Goal: Task Accomplishment & Management: Manage account settings

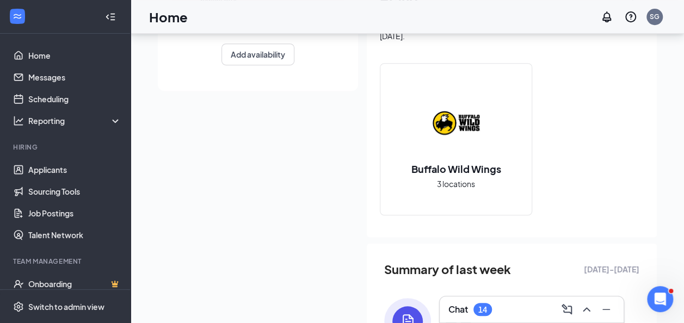
scroll to position [241, 0]
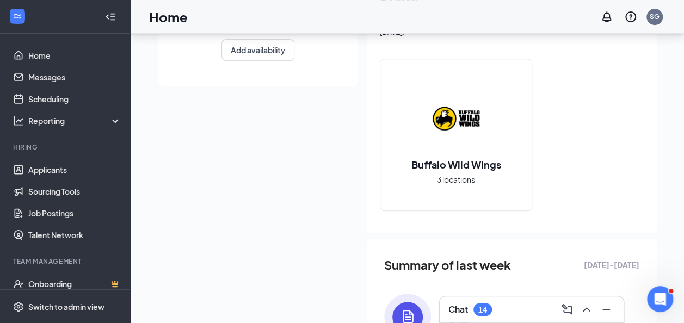
click at [460, 169] on h2 "Buffalo Wild Wings" at bounding box center [456, 165] width 112 height 14
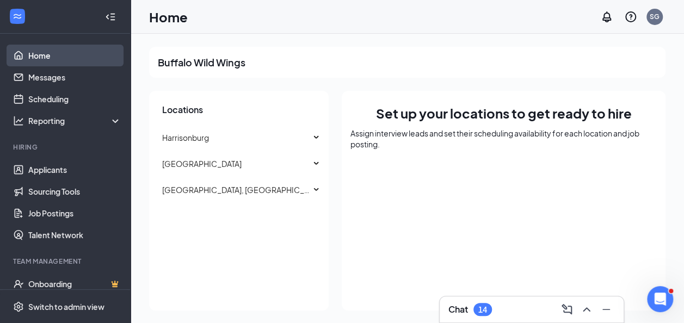
click at [28, 58] on link "Home" at bounding box center [74, 56] width 93 height 22
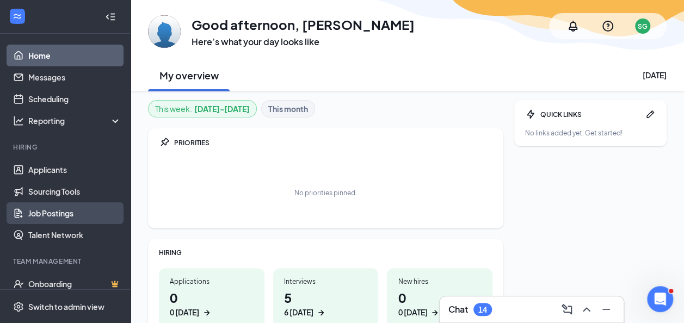
click at [49, 220] on link "Job Postings" at bounding box center [74, 213] width 93 height 22
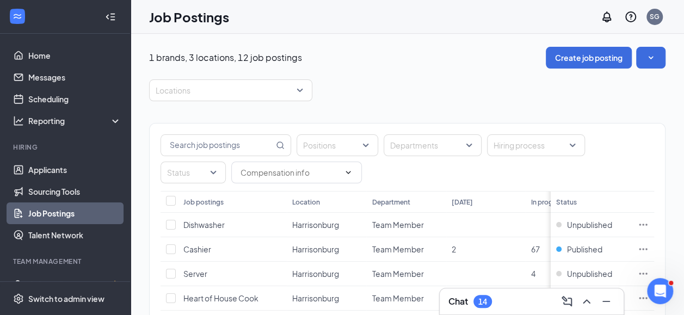
click at [29, 17] on div at bounding box center [65, 17] width 130 height 34
click at [17, 15] on icon "WorkstreamLogo" at bounding box center [17, 16] width 11 height 11
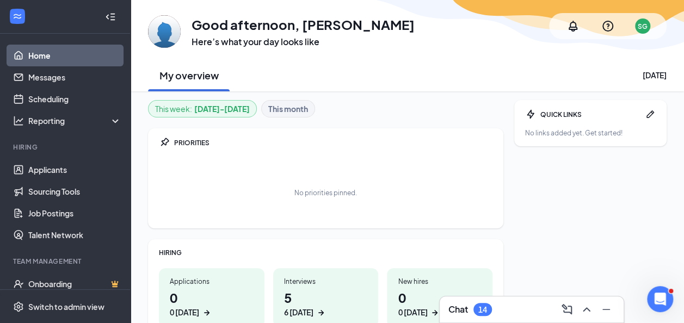
click at [645, 29] on div "SG" at bounding box center [642, 26] width 10 height 9
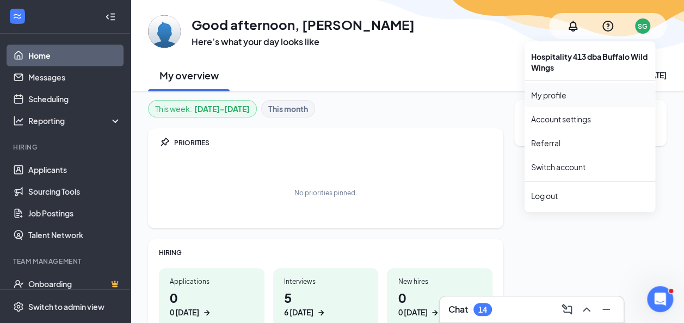
click at [553, 97] on link "My profile" at bounding box center [589, 95] width 117 height 11
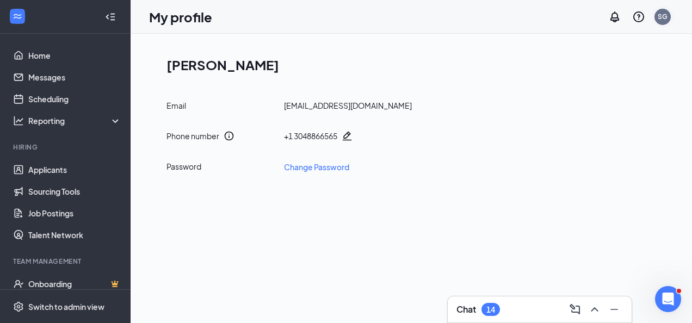
click at [659, 24] on div "SG" at bounding box center [662, 17] width 16 height 16
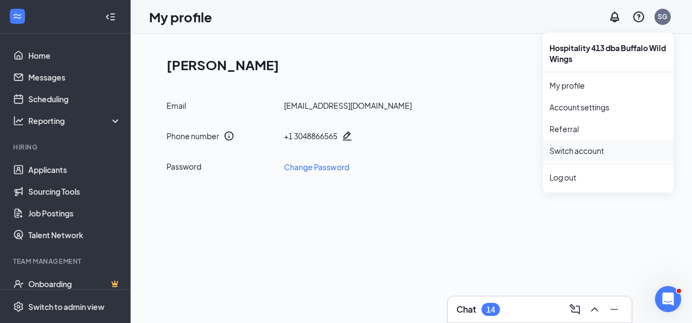
click at [581, 152] on link "Switch account" at bounding box center [576, 151] width 54 height 10
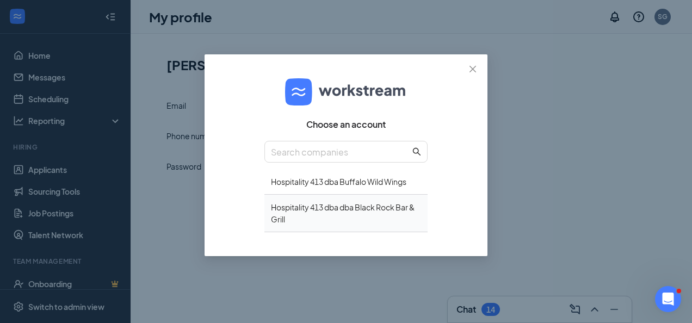
click at [330, 213] on div "Hospitality 413 dba dba Black Rock Bar & Grill" at bounding box center [345, 214] width 163 height 38
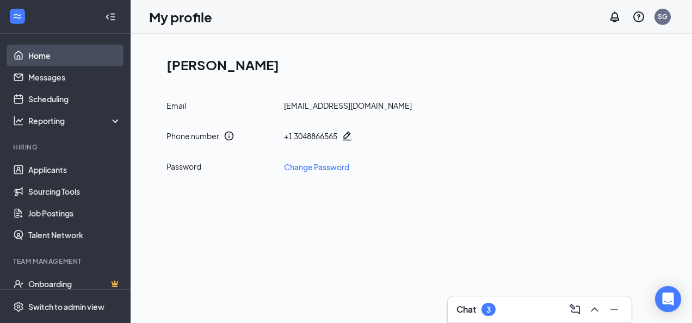
click at [39, 62] on link "Home" at bounding box center [74, 56] width 93 height 22
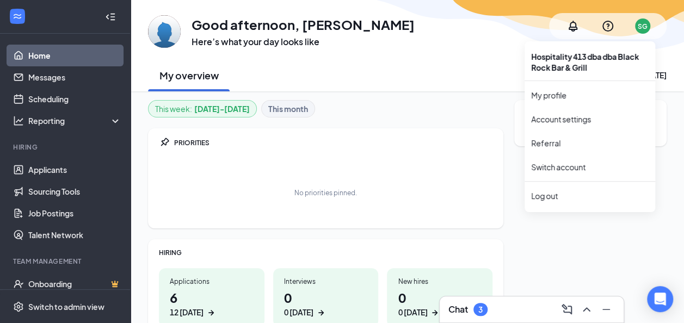
click at [641, 27] on div "SG" at bounding box center [642, 26] width 10 height 9
click at [485, 65] on div "My overview [DATE]" at bounding box center [407, 75] width 518 height 33
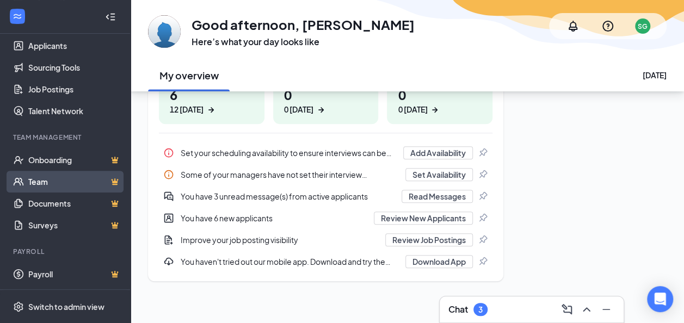
scroll to position [205, 0]
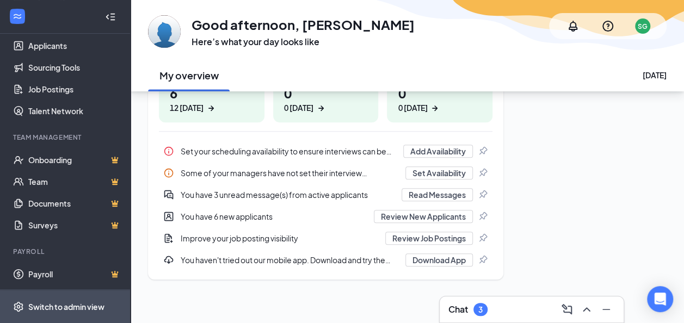
click at [45, 303] on div "Switch to admin view" at bounding box center [66, 306] width 76 height 11
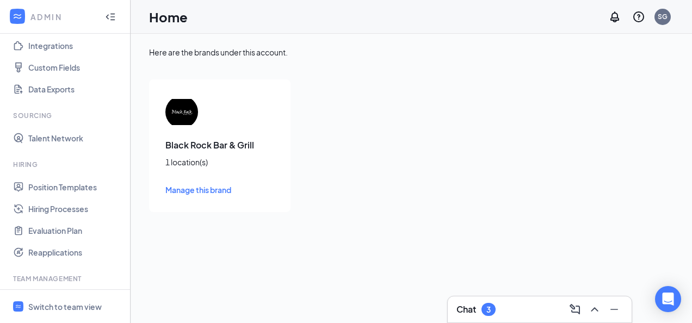
click at [183, 123] on img at bounding box center [181, 112] width 33 height 33
click at [185, 191] on span "Manage this brand" at bounding box center [198, 190] width 66 height 10
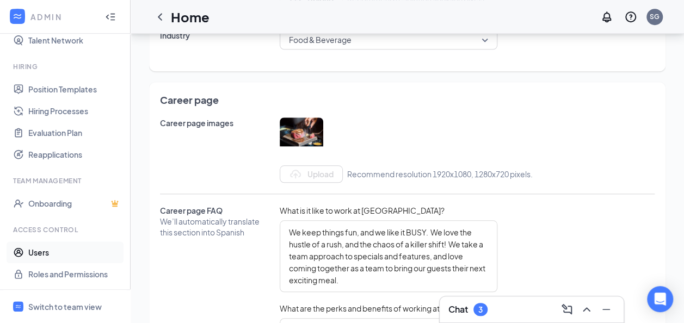
scroll to position [213, 0]
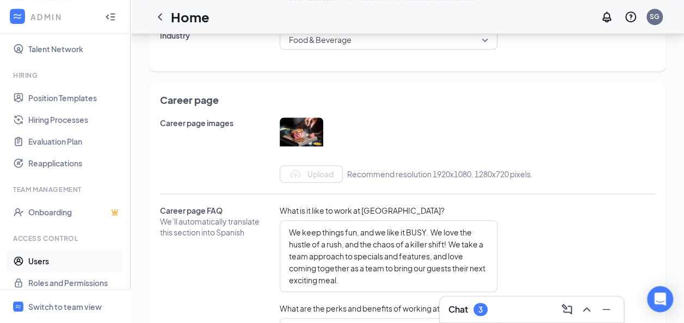
click at [44, 255] on link "Users" at bounding box center [74, 261] width 93 height 22
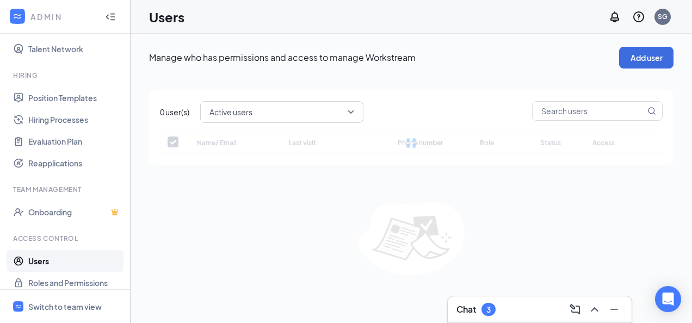
checkbox input "false"
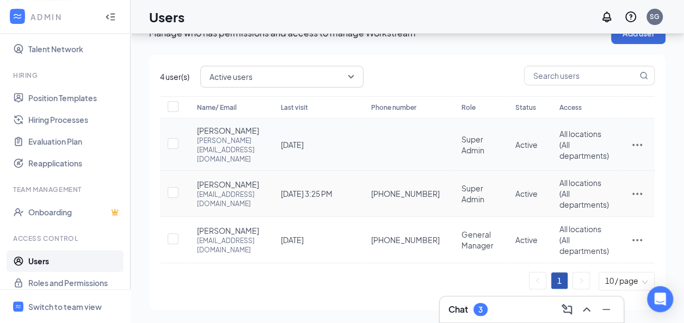
scroll to position [45, 0]
click at [632, 234] on icon "ActionsIcon" at bounding box center [636, 239] width 13 height 13
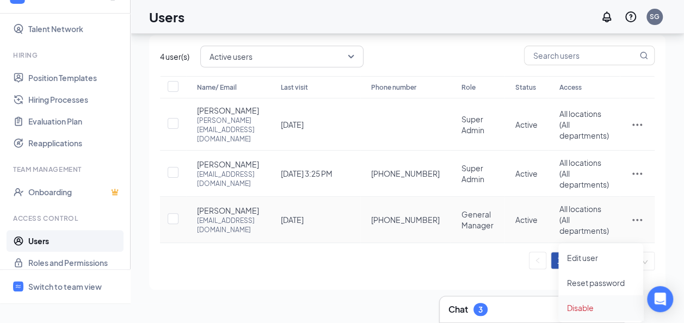
click at [577, 307] on span "Disable" at bounding box center [580, 308] width 27 height 10
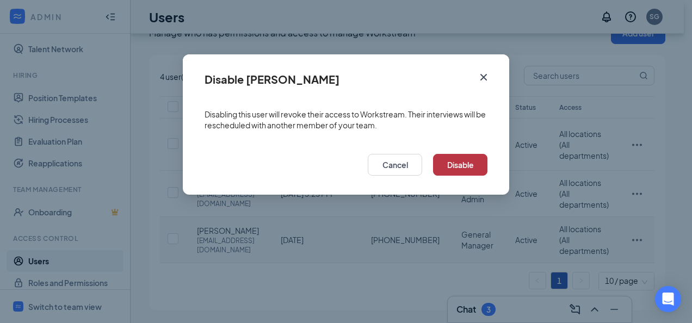
click at [463, 160] on button "Disable" at bounding box center [460, 165] width 54 height 22
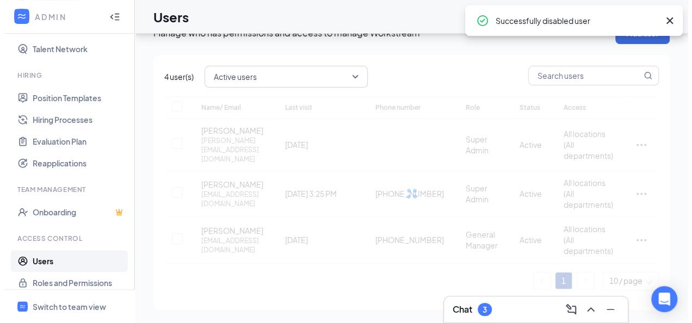
scroll to position [0, 0]
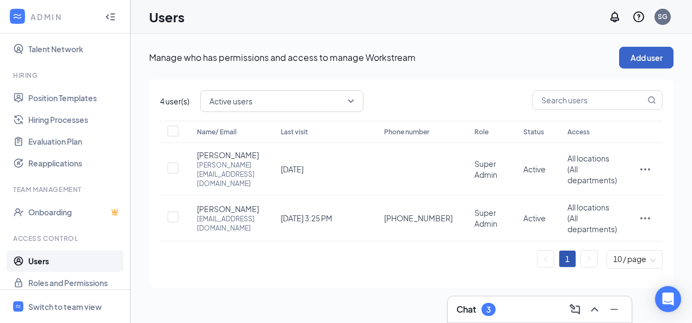
click at [645, 54] on button "Add user" at bounding box center [646, 58] width 54 height 22
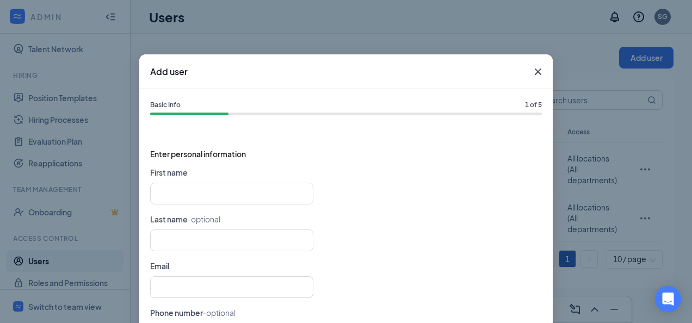
scroll to position [16, 0]
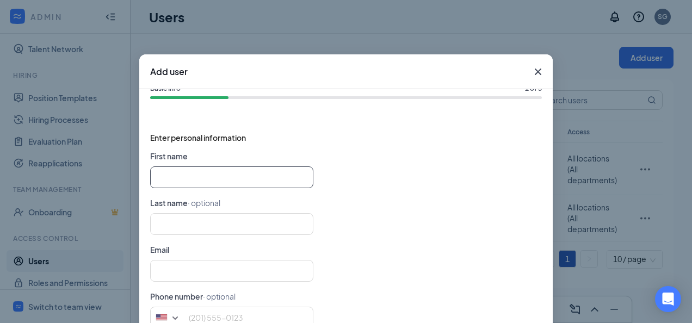
click at [202, 169] on input "text" at bounding box center [231, 177] width 163 height 22
type input "[PERSON_NAME]"
click at [206, 226] on input "text" at bounding box center [231, 224] width 163 height 22
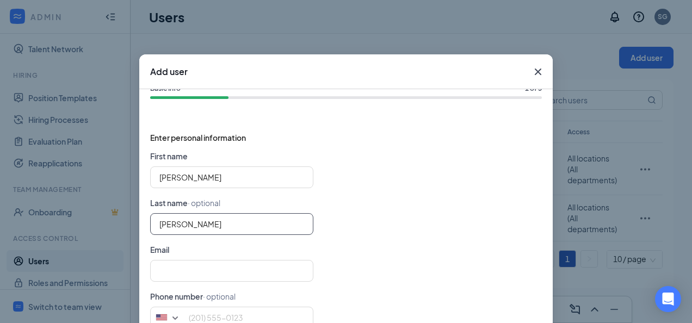
scroll to position [84, 0]
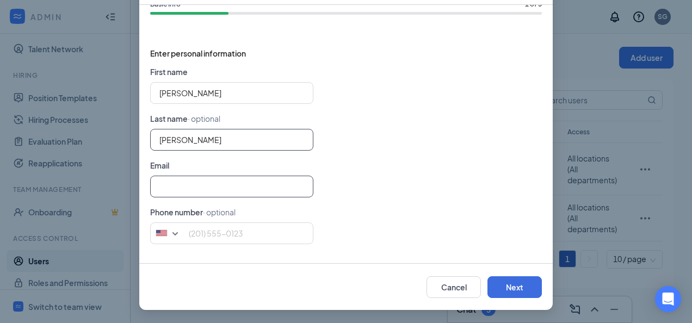
type input "[PERSON_NAME]"
click at [168, 179] on input "text" at bounding box center [231, 187] width 163 height 22
type input "a"
type input "[PERSON_NAME]"
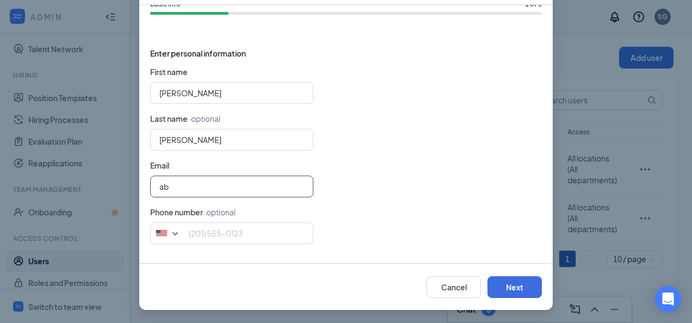
type input "a"
type input "[EMAIL_ADDRESS][DOMAIN_NAME]"
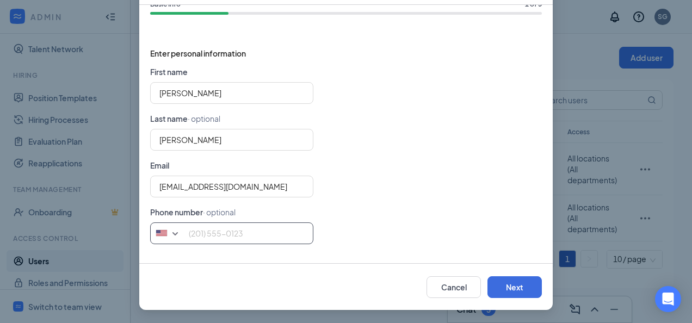
click at [218, 228] on input "tel" at bounding box center [231, 233] width 163 height 22
type input "2408503365"
click at [518, 287] on button "Next" at bounding box center [514, 287] width 54 height 22
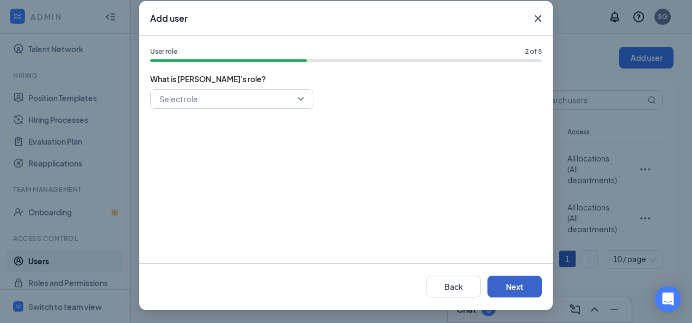
scroll to position [53, 0]
click at [268, 95] on input "search" at bounding box center [228, 99] width 143 height 18
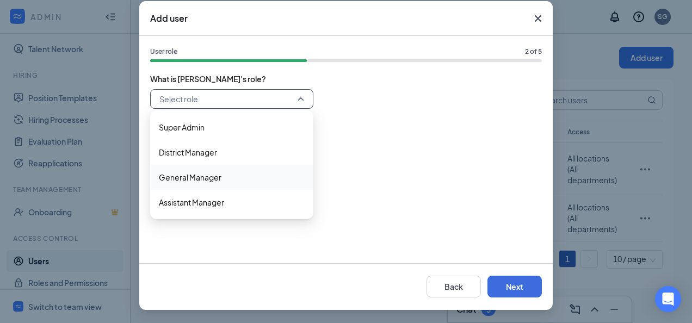
click at [195, 174] on span "General Manager" at bounding box center [190, 177] width 63 height 12
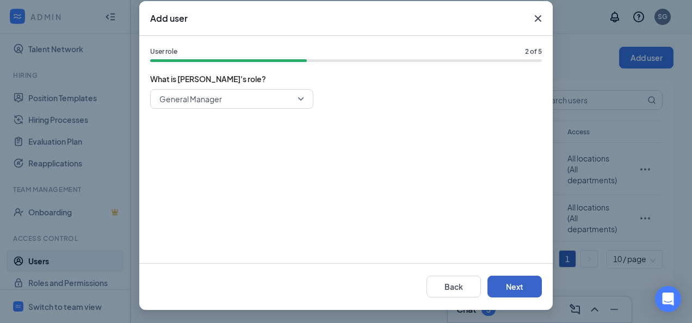
click at [502, 282] on button "Next" at bounding box center [514, 287] width 54 height 22
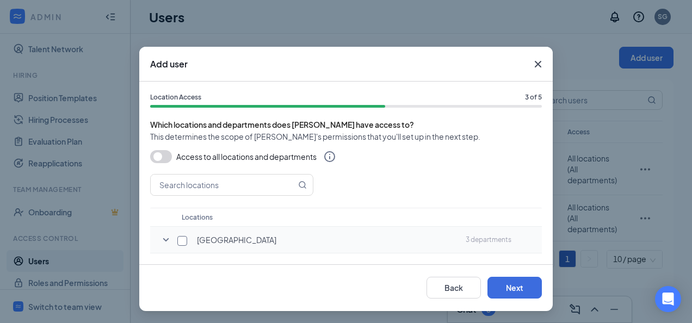
click at [177, 242] on input "checkbox" at bounding box center [182, 241] width 10 height 10
checkbox input "true"
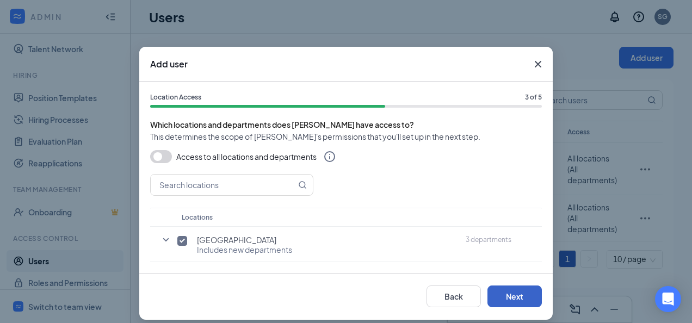
click at [519, 293] on button "Next" at bounding box center [514, 297] width 54 height 22
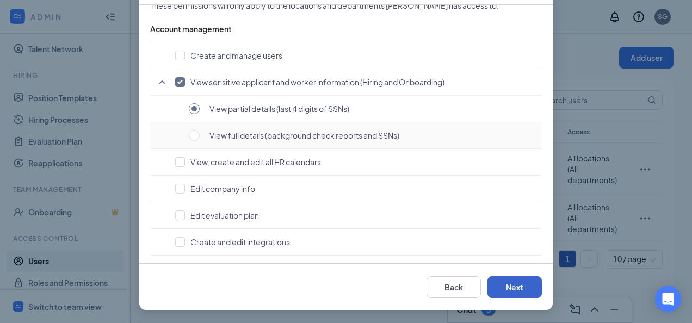
scroll to position [32, 0]
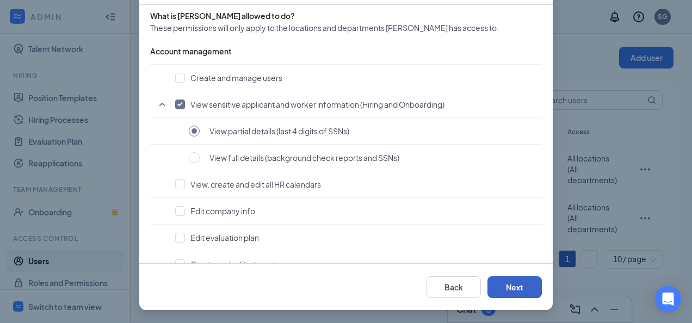
click at [512, 286] on button "Next" at bounding box center [514, 287] width 54 height 22
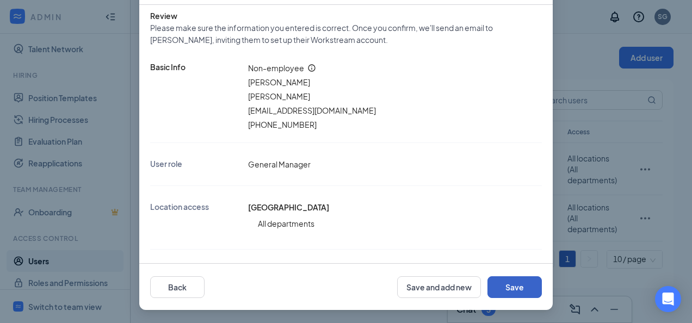
click at [515, 286] on button "Save" at bounding box center [514, 287] width 54 height 22
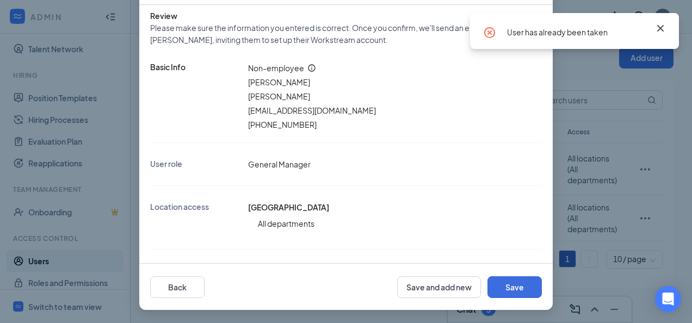
click at [661, 27] on icon "Cross" at bounding box center [660, 28] width 7 height 7
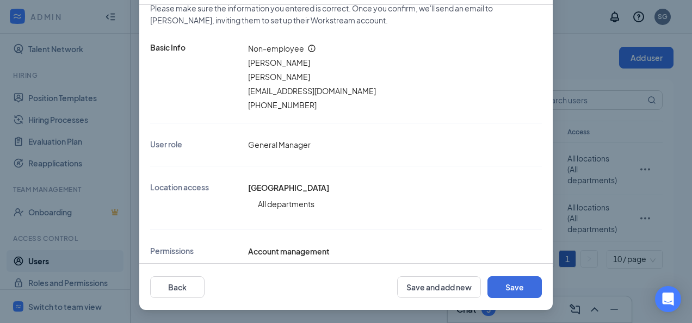
scroll to position [0, 0]
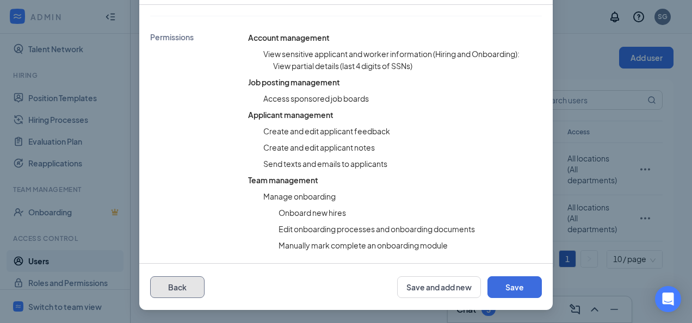
click at [190, 287] on button "Back" at bounding box center [177, 287] width 54 height 22
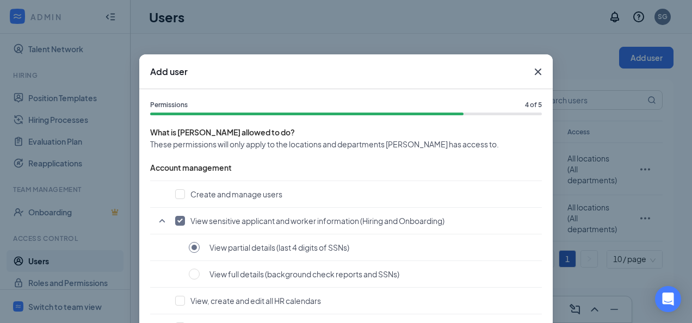
click at [395, 74] on div "Add user" at bounding box center [345, 71] width 413 height 35
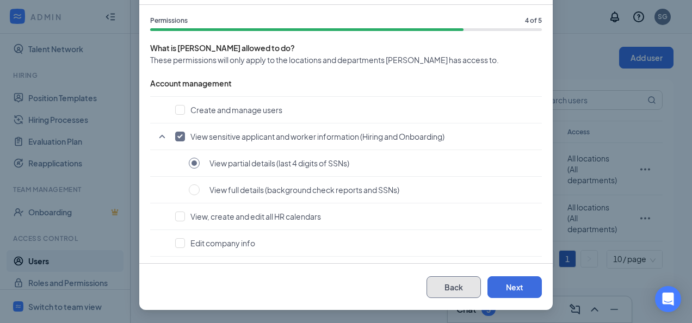
click at [432, 287] on button "Back" at bounding box center [453, 287] width 54 height 22
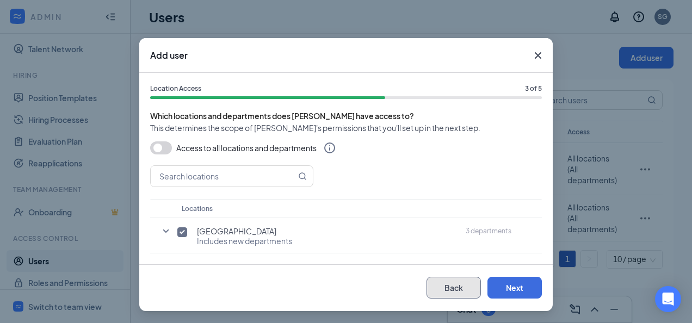
click at [437, 284] on button "Back" at bounding box center [453, 288] width 54 height 22
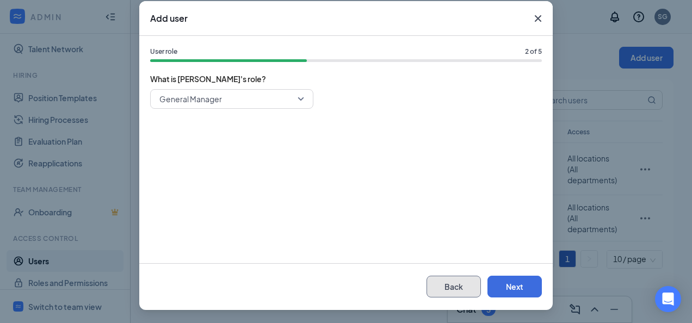
click at [455, 292] on button "Back" at bounding box center [453, 287] width 54 height 22
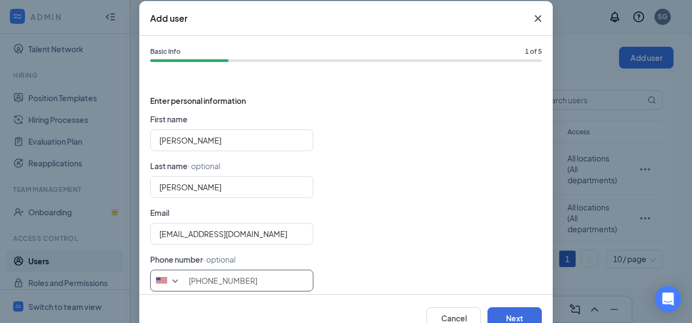
scroll to position [16, 0]
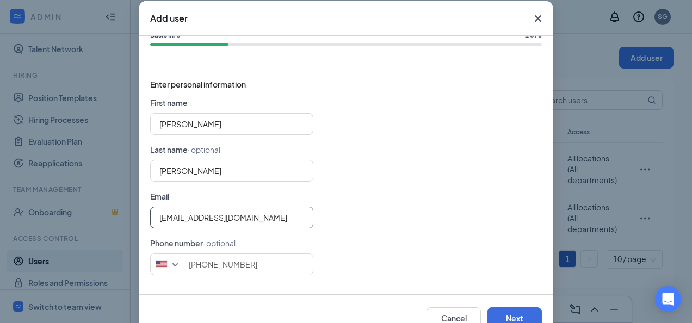
drag, startPoint x: 277, startPoint y: 223, endPoint x: 77, endPoint y: 267, distance: 204.3
click at [77, 267] on div "Add user Basic Info 1 of 5 Enter personal information First name [PERSON_NAME] …" at bounding box center [346, 161] width 692 height 323
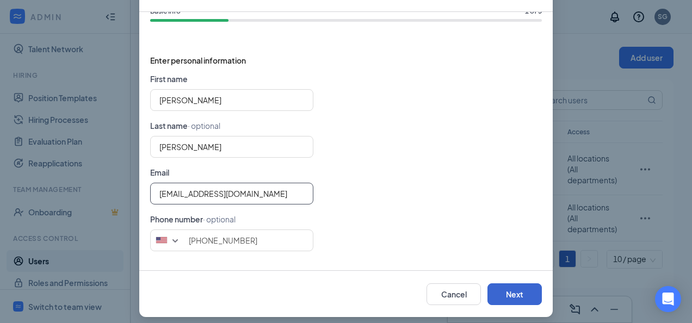
type input "[EMAIL_ADDRESS][DOMAIN_NAME]"
click at [502, 289] on button "Next" at bounding box center [514, 294] width 54 height 22
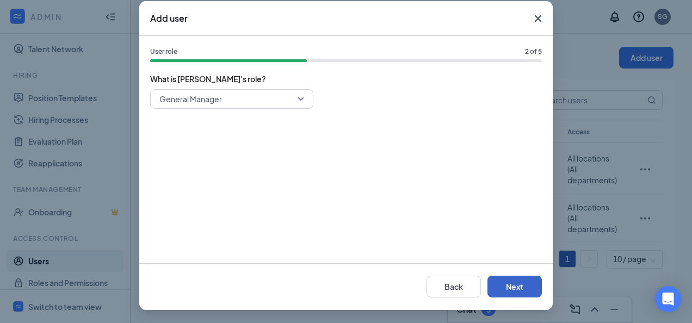
click at [502, 289] on button "Next" at bounding box center [514, 287] width 54 height 22
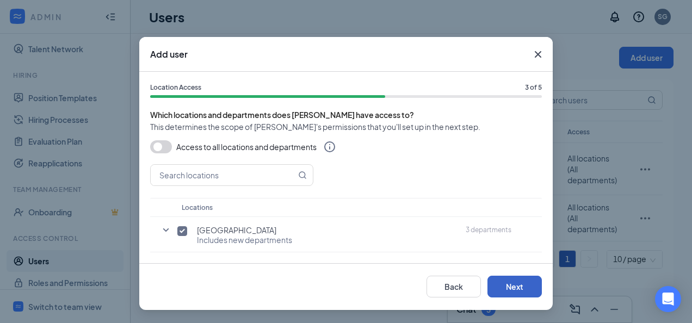
scroll to position [16, 0]
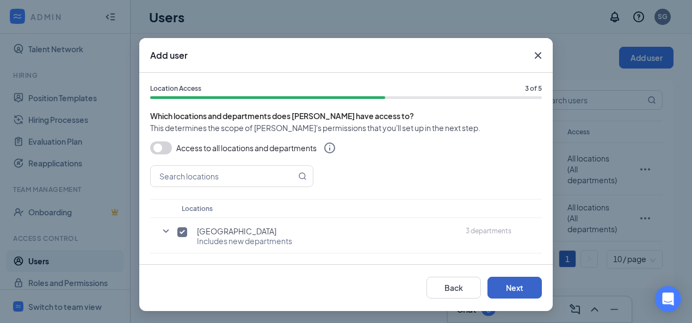
click at [502, 289] on button "Next" at bounding box center [514, 288] width 54 height 22
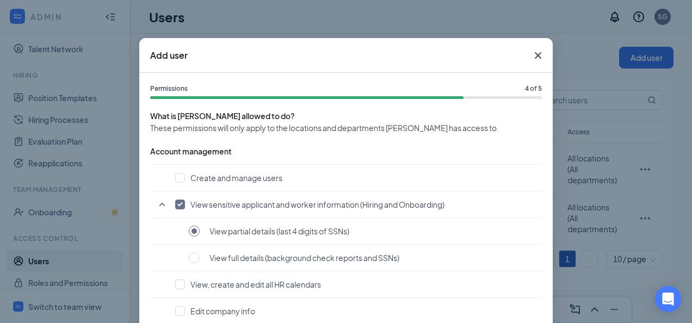
scroll to position [77, 0]
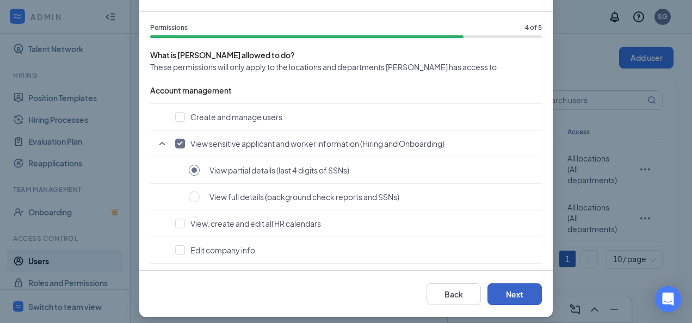
click at [502, 289] on button "Next" at bounding box center [514, 294] width 54 height 22
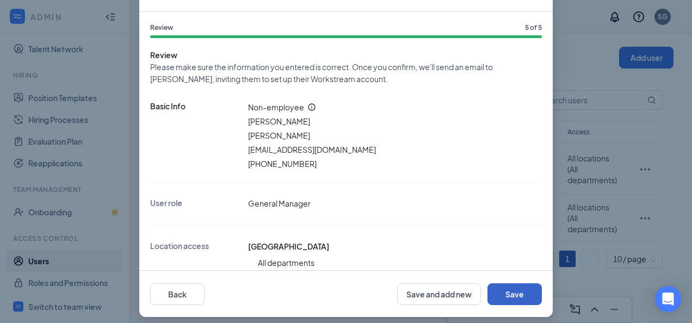
click at [502, 289] on button "Save" at bounding box center [514, 294] width 54 height 22
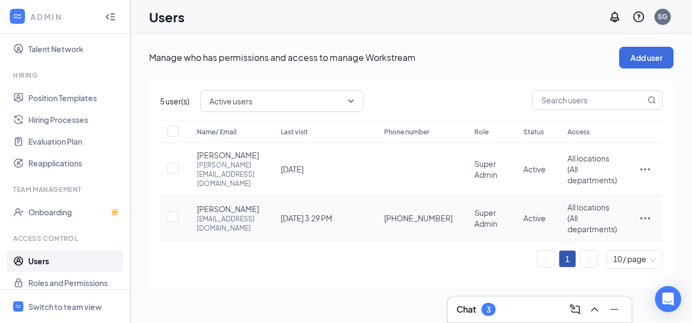
click at [644, 224] on icon "ActionsIcon" at bounding box center [645, 218] width 13 height 13
click at [592, 245] on span "Edit user" at bounding box center [590, 246] width 31 height 10
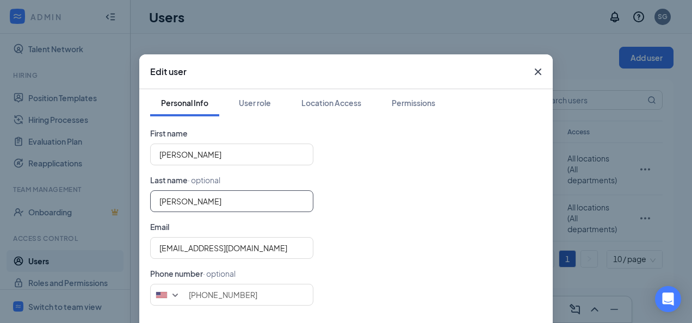
drag, startPoint x: 205, startPoint y: 197, endPoint x: 132, endPoint y: 202, distance: 73.6
click at [132, 202] on div "Edit user Personal Info User role Location Access Permissions First name [PERSO…" at bounding box center [346, 161] width 692 height 323
type input "[PERSON_NAME]"
click at [375, 183] on form "First name [PERSON_NAME] Last name · optional [PERSON_NAME] Email [EMAIL_ADDRES…" at bounding box center [346, 216] width 392 height 178
drag, startPoint x: 283, startPoint y: 249, endPoint x: 145, endPoint y: 251, distance: 137.6
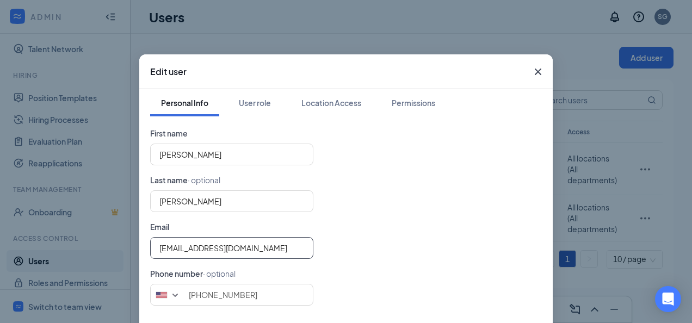
click at [145, 251] on div "Personal Info User role Location Access Permissions First name [PERSON_NAME] La…" at bounding box center [345, 207] width 413 height 236
click at [203, 251] on input "sspinks@413ho" at bounding box center [231, 248] width 163 height 22
click at [271, 269] on form "First name [PERSON_NAME] Last name · optional [PERSON_NAME] Email sspinks@413ho…" at bounding box center [346, 216] width 392 height 178
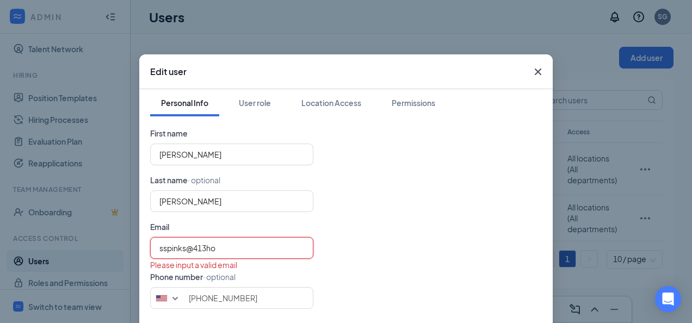
click at [244, 251] on input "sspinks@413ho" at bounding box center [231, 248] width 163 height 22
type input "[EMAIL_ADDRESS][DOMAIN_NAME]"
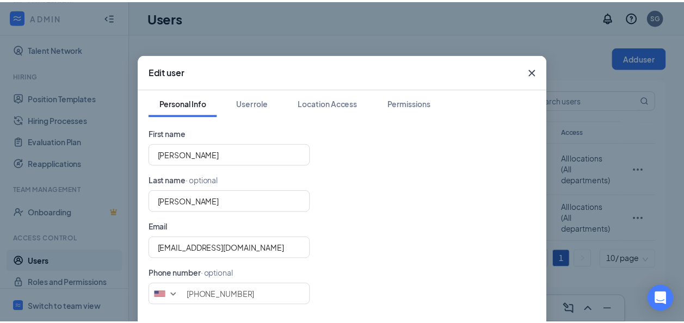
scroll to position [62, 0]
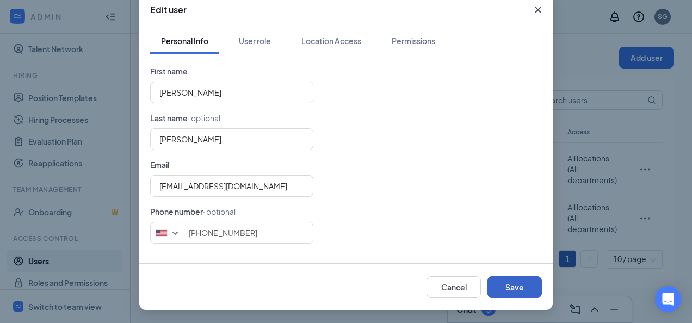
click at [509, 282] on button "Save" at bounding box center [514, 287] width 54 height 22
type input "3048866565"
click at [509, 282] on button "Save" at bounding box center [514, 287] width 54 height 22
click at [508, 287] on button "Save" at bounding box center [514, 287] width 54 height 22
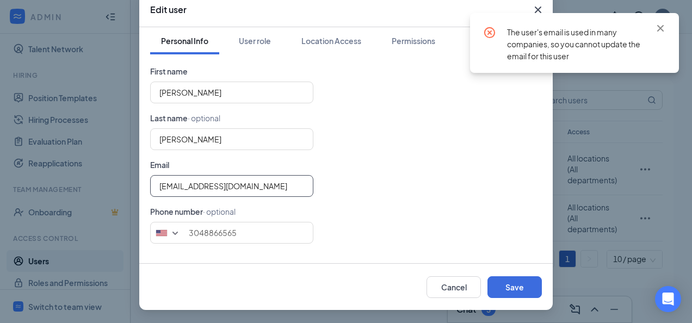
drag, startPoint x: 268, startPoint y: 191, endPoint x: 72, endPoint y: 232, distance: 200.6
click at [72, 232] on div "Edit user Personal Info User role Location Access Permissions First name [PERSO…" at bounding box center [346, 161] width 692 height 323
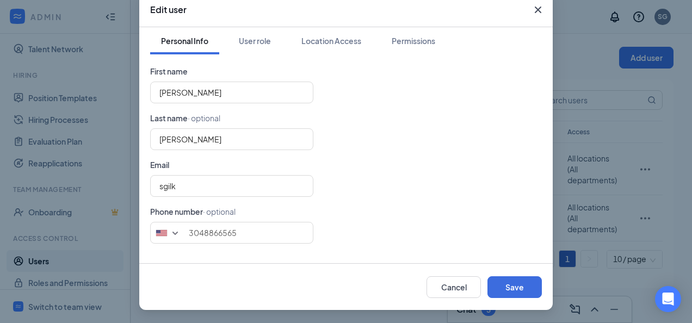
click at [48, 232] on div "Edit user Personal Info User role Location Access Permissions First name [PERSO…" at bounding box center [346, 161] width 692 height 323
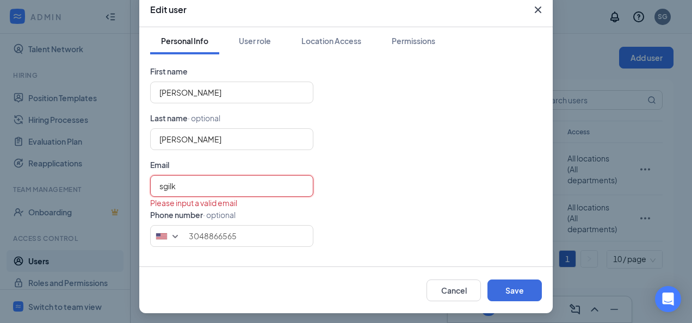
click at [222, 185] on input "sgilk" at bounding box center [231, 186] width 163 height 22
type input "[EMAIL_ADDRESS][DOMAIN_NAME]"
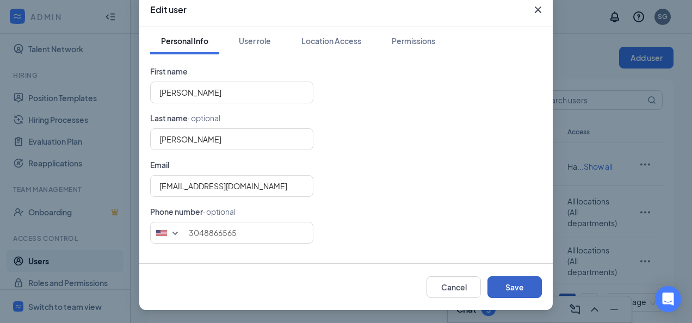
click at [501, 285] on button "Save" at bounding box center [514, 287] width 54 height 22
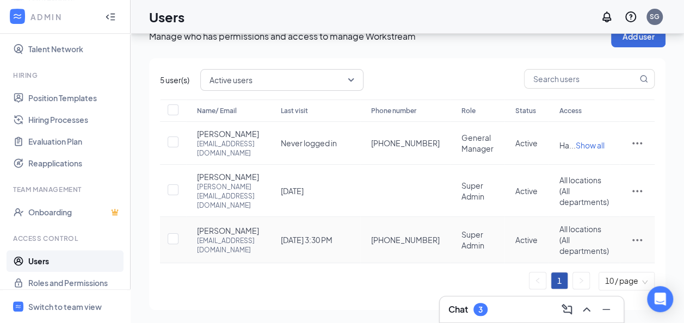
scroll to position [0, 0]
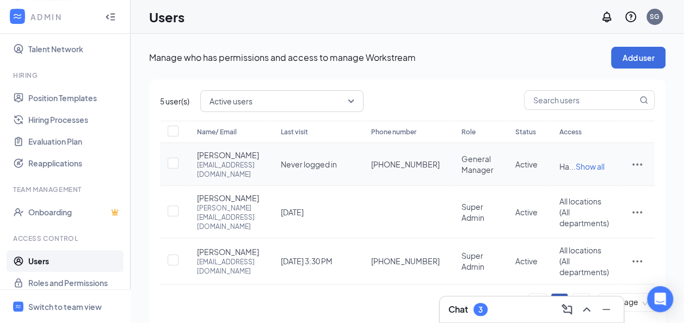
click at [596, 171] on span "Show all" at bounding box center [589, 167] width 29 height 10
